Goal: Information Seeking & Learning: Learn about a topic

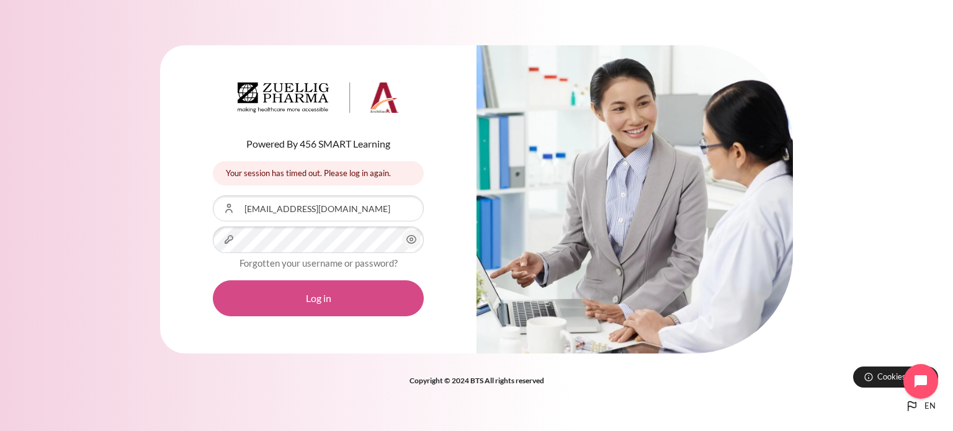
click at [294, 307] on button "Log in" at bounding box center [318, 298] width 211 height 36
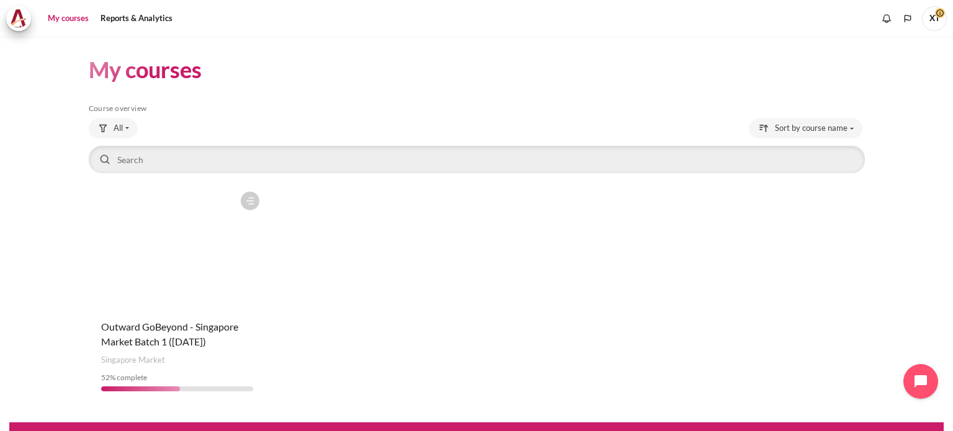
click at [218, 260] on figure "Content" at bounding box center [177, 248] width 177 height 124
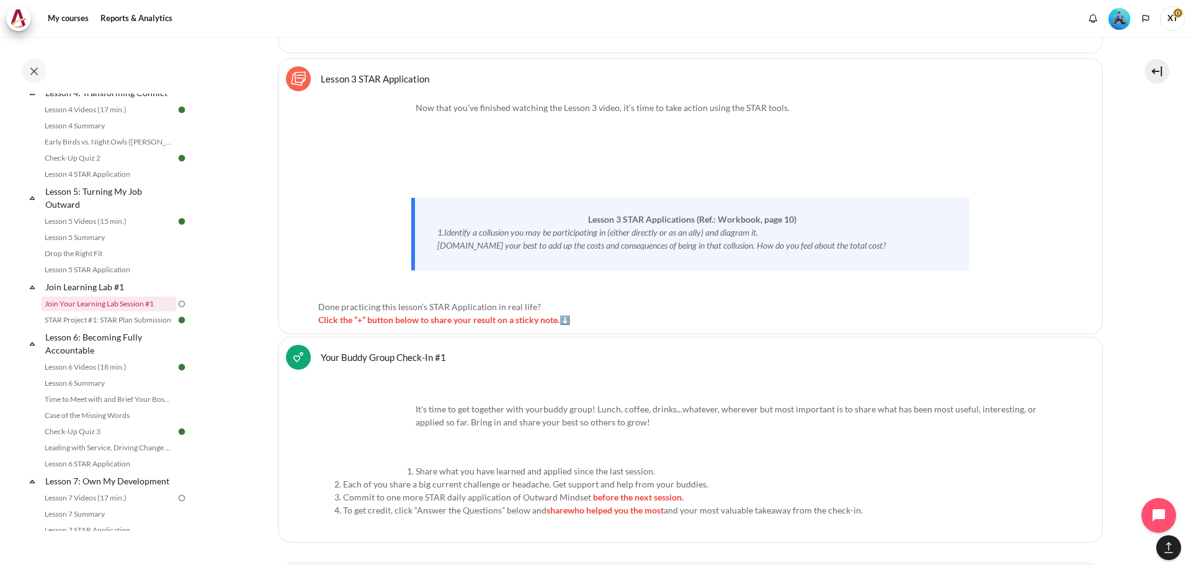
scroll to position [661, 0]
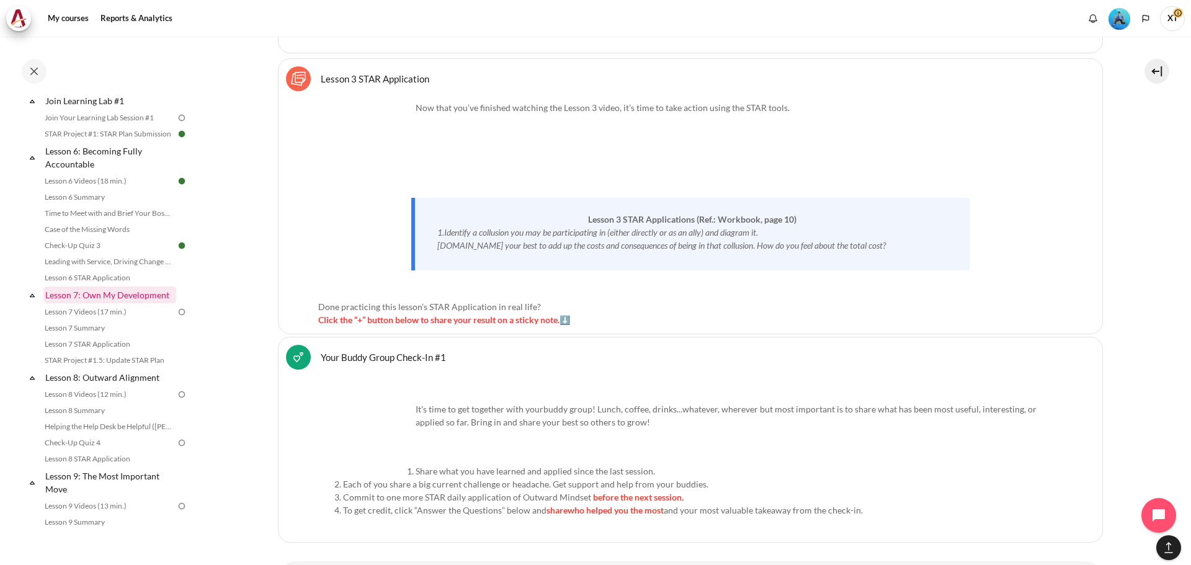
click at [150, 303] on link "Lesson 7: Own My Development" at bounding box center [109, 295] width 133 height 17
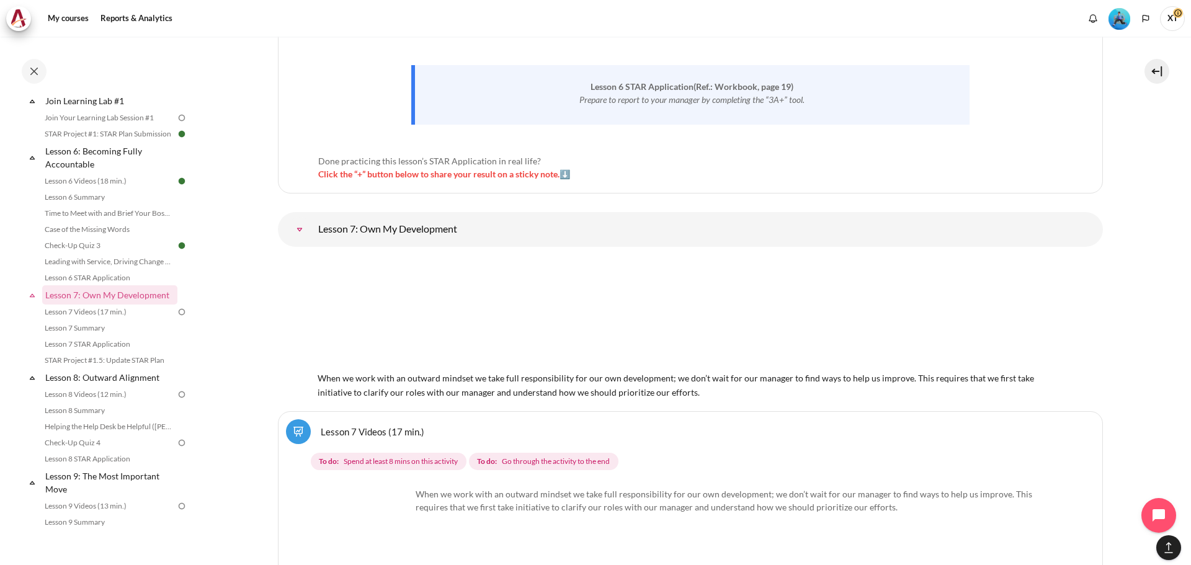
scroll to position [9599, 0]
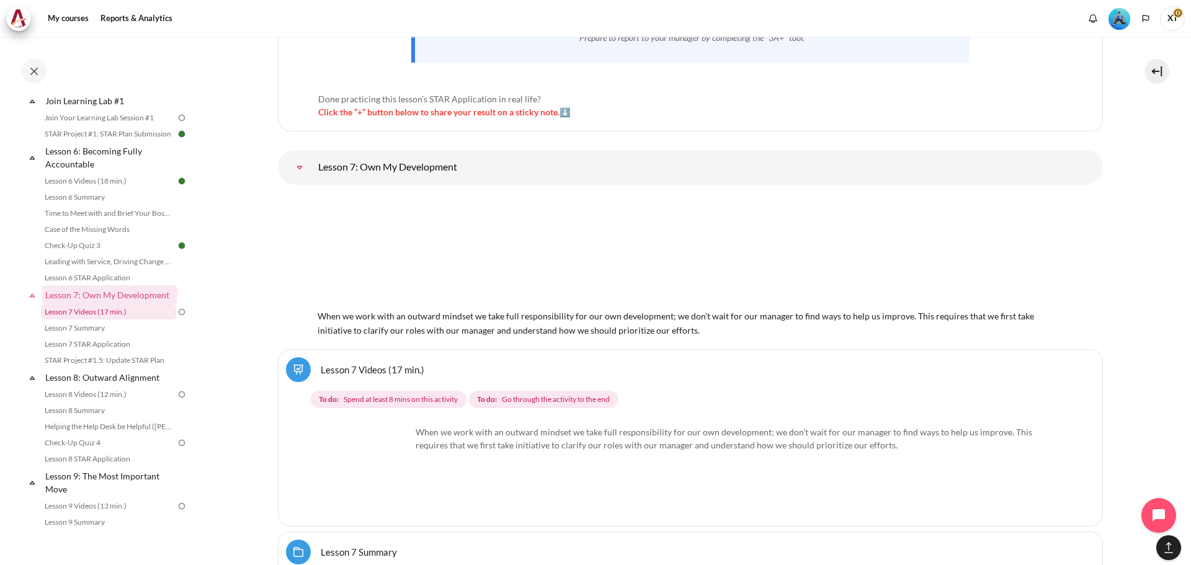
click at [106, 320] on link "Lesson 7 Videos (17 min.)" at bounding box center [108, 312] width 135 height 15
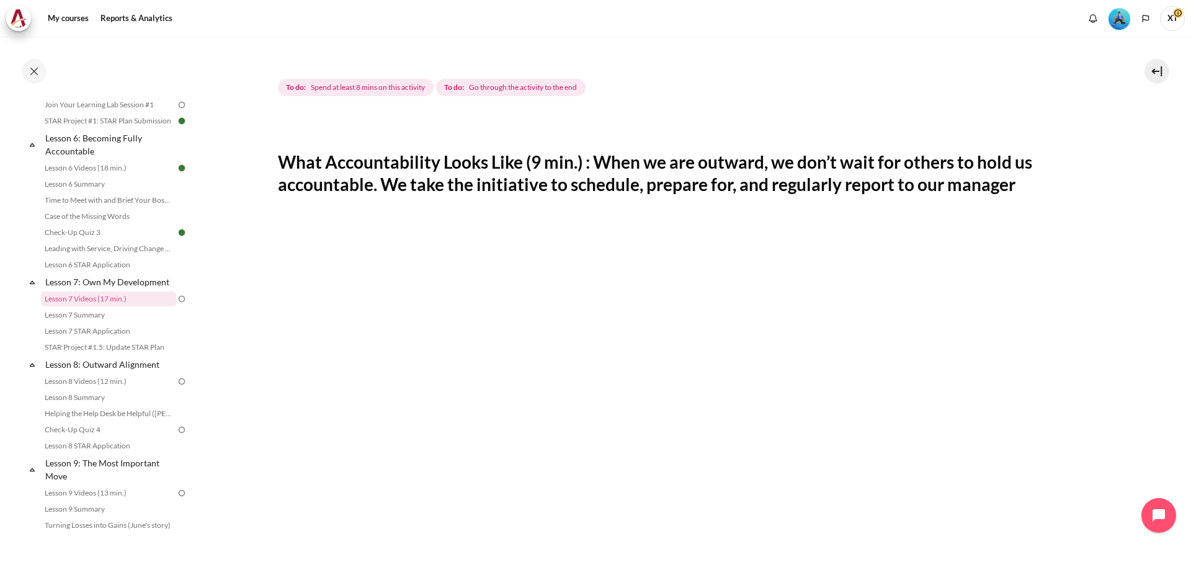
scroll to position [310, 0]
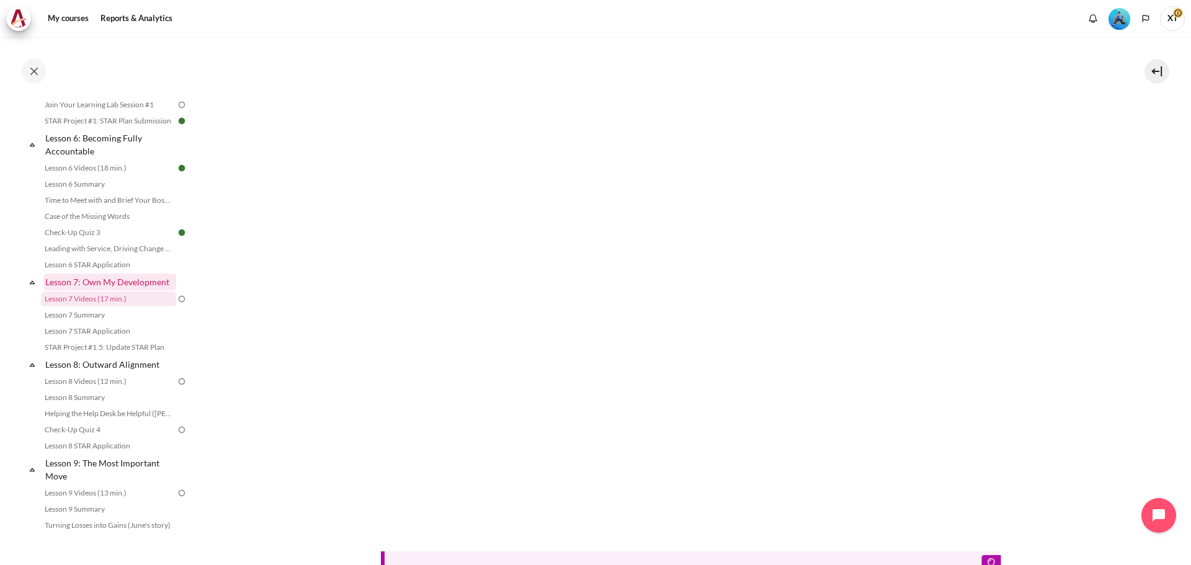
click at [74, 290] on link "Lesson 7: Own My Development" at bounding box center [109, 282] width 133 height 17
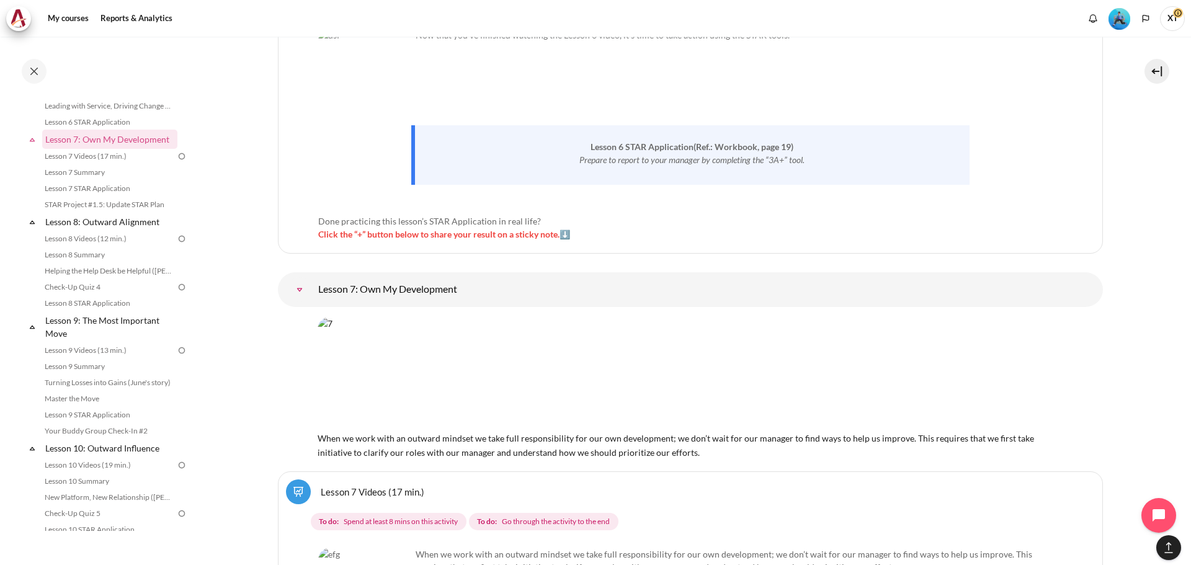
scroll to position [9537, 0]
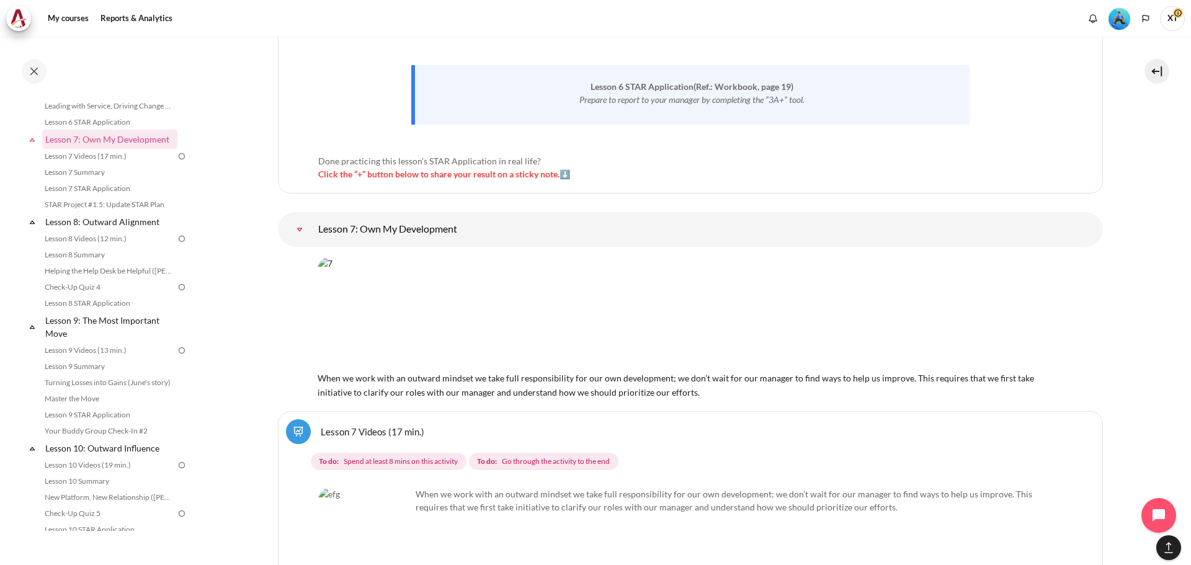
click at [312, 217] on link "Lesson 7: Own My Development" at bounding box center [299, 229] width 25 height 25
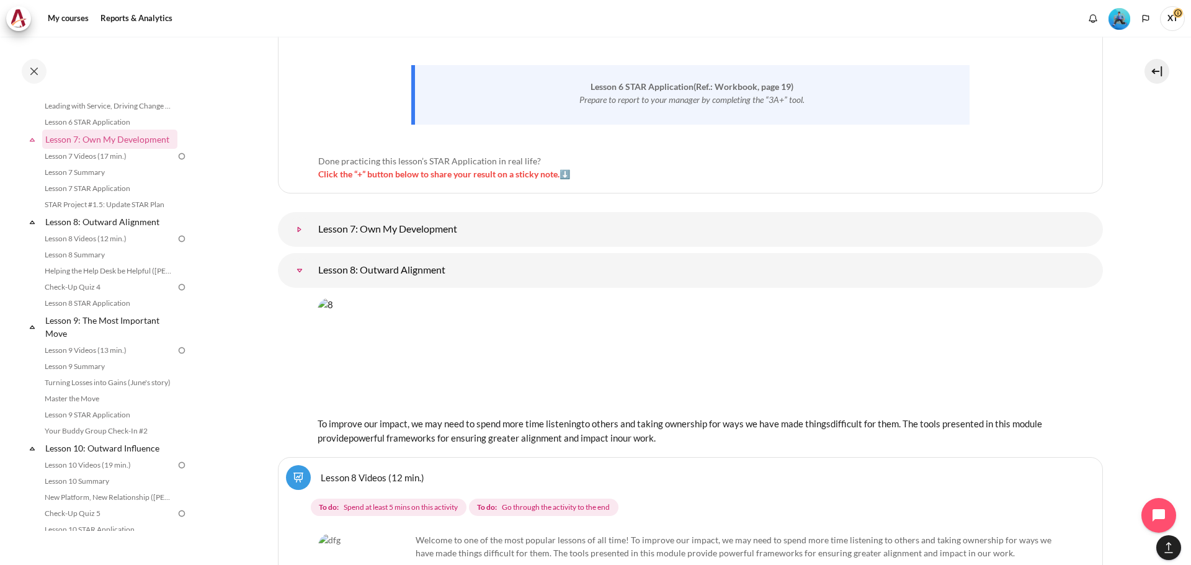
click at [312, 217] on link "Lesson 7: Own My Development" at bounding box center [299, 229] width 25 height 25
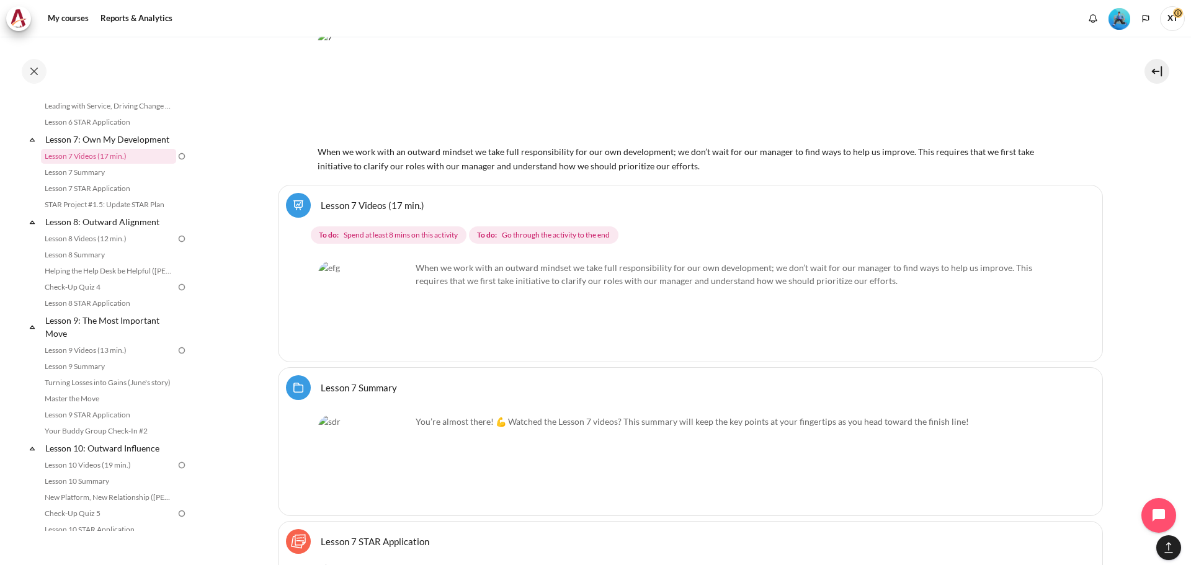
scroll to position [9785, 0]
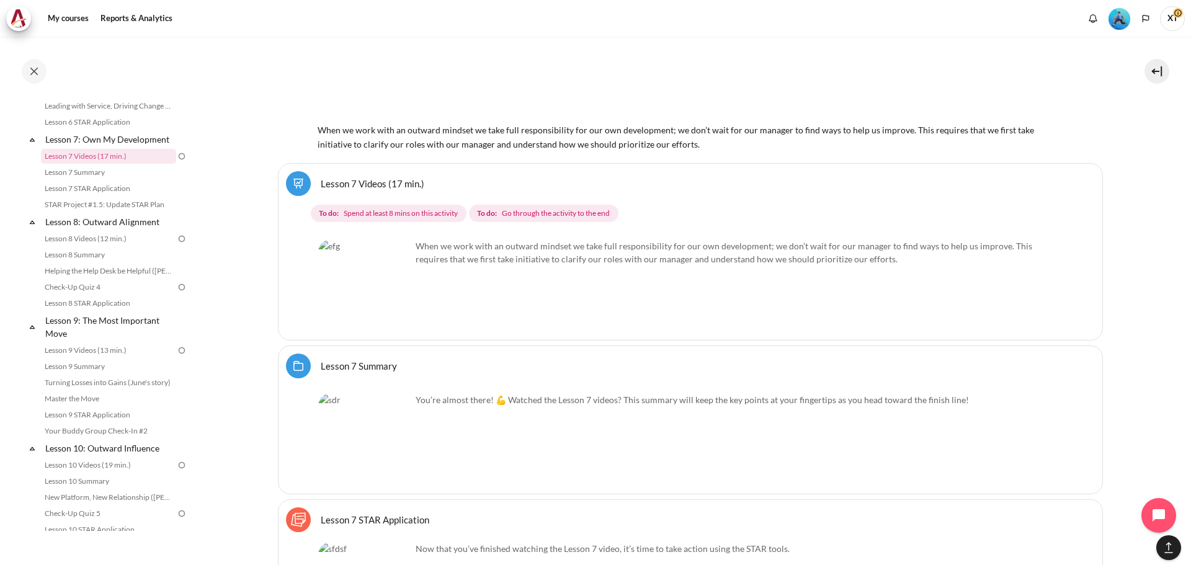
click at [361, 177] on link "Lesson 7 Videos (17 min.)" at bounding box center [373, 183] width 104 height 12
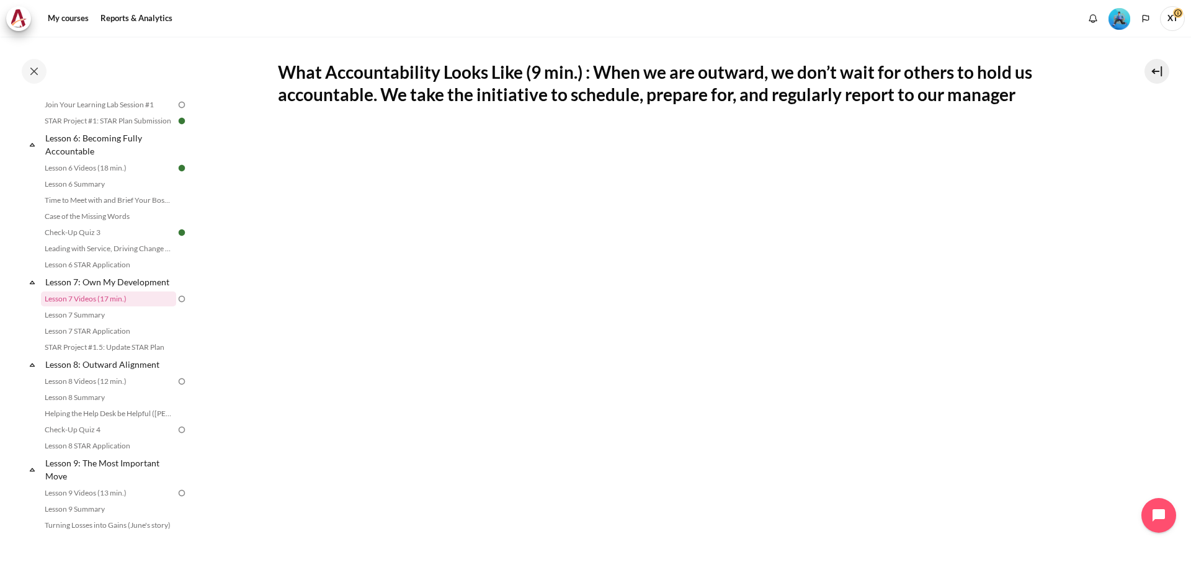
scroll to position [302, 0]
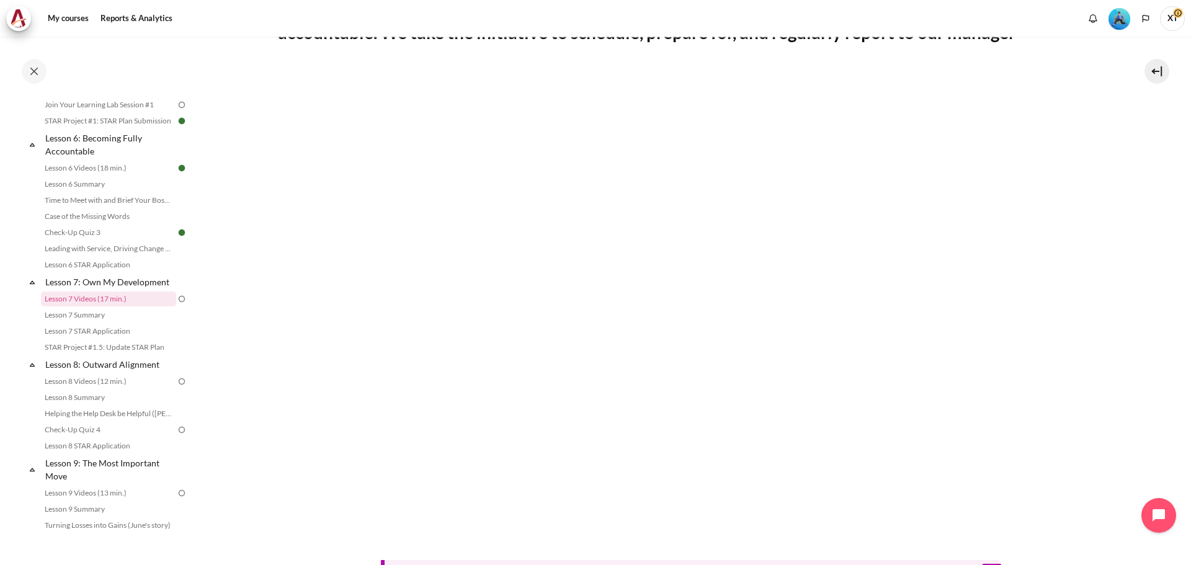
click at [1155, 162] on section "My courses SG B1 Lesson 7: Own My Development Lesson 7 Videos (17 min.) Lesson …" at bounding box center [691, 253] width 984 height 1036
